Goal: Task Accomplishment & Management: Manage account settings

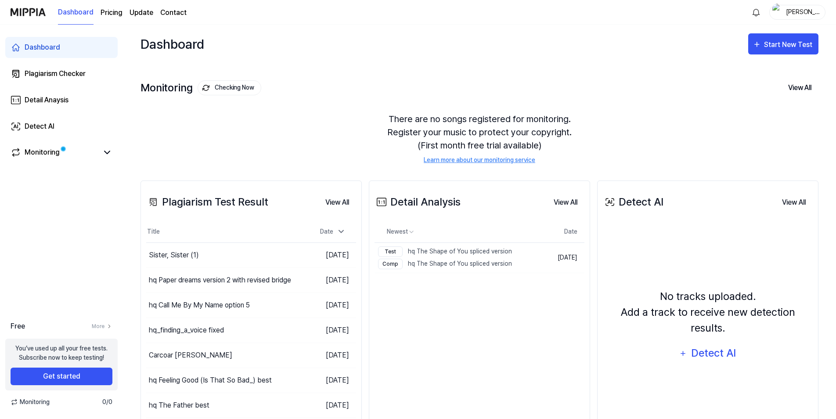
click at [800, 16] on div "eric" at bounding box center [802, 12] width 34 height 10
click at [736, 79] on button "Log out" at bounding box center [769, 80] width 101 height 9
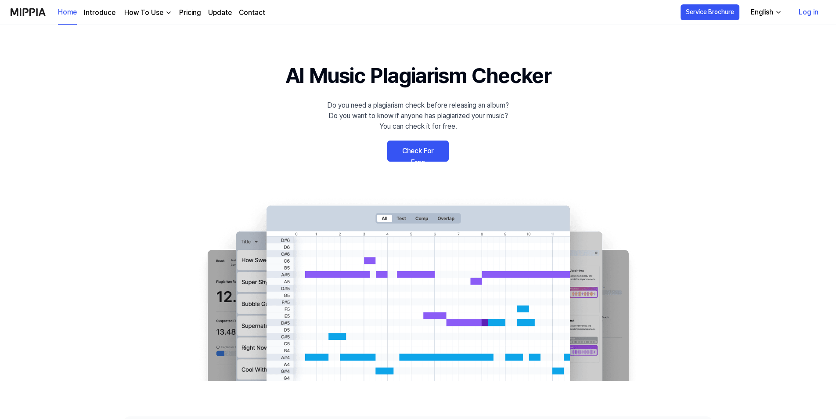
click at [804, 15] on link "Log in" at bounding box center [809, 12] width 34 height 25
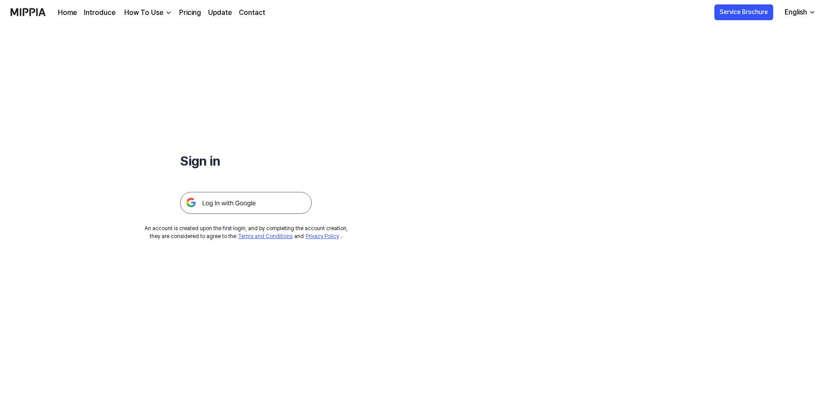
click at [238, 197] on img at bounding box center [246, 203] width 132 height 22
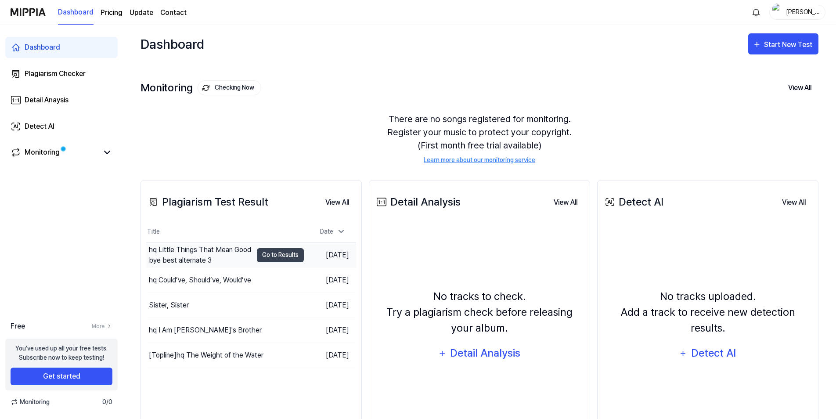
click at [245, 249] on div "hq Little Things That Mean Goodbye best alternate 3" at bounding box center [201, 255] width 104 height 21
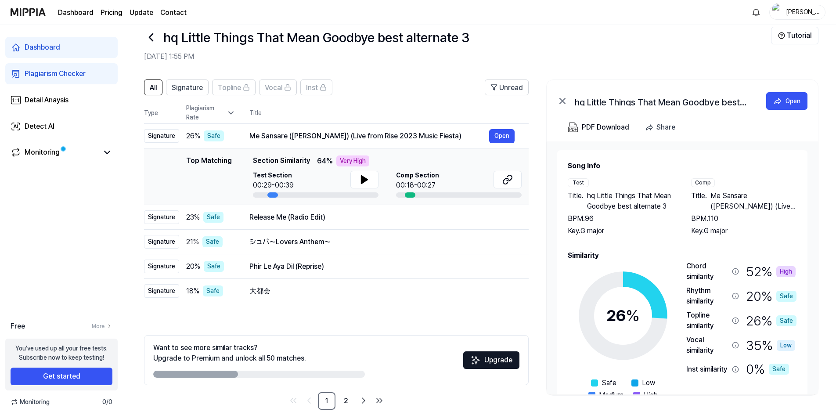
scroll to position [24, 0]
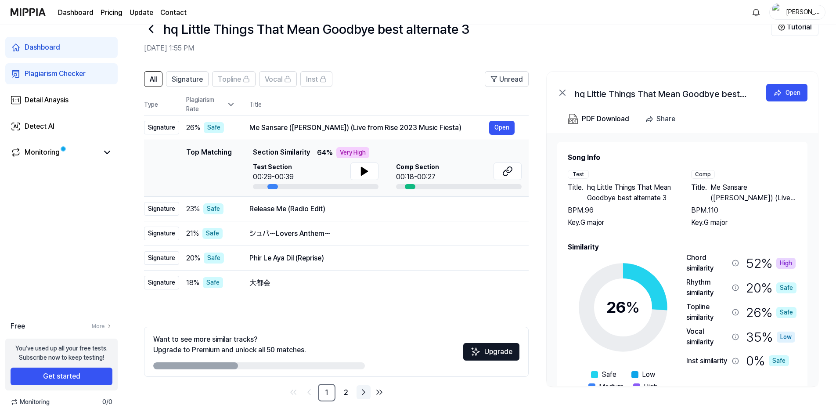
click at [362, 392] on icon "Go to next page" at bounding box center [363, 392] width 11 height 11
